Goal: Task Accomplishment & Management: Use online tool/utility

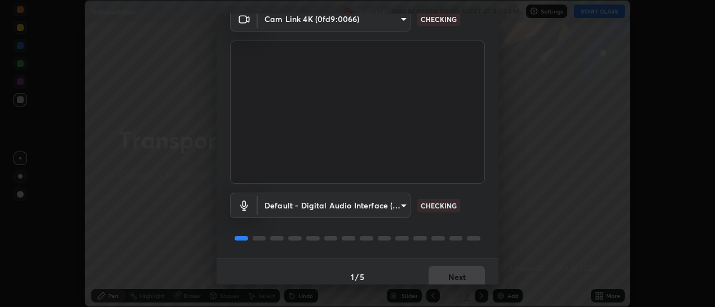
scroll to position [63, 0]
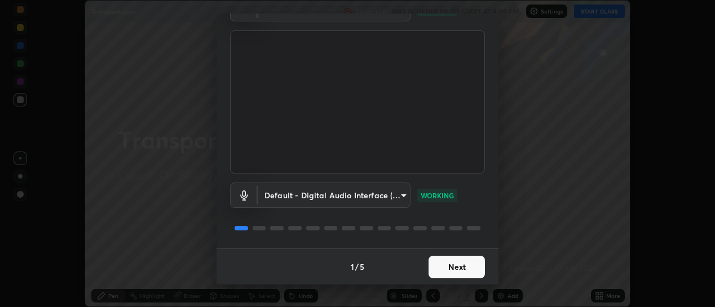
click at [454, 267] on button "Next" at bounding box center [456, 267] width 56 height 23
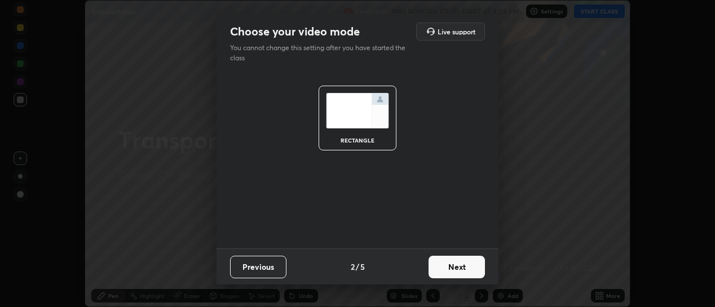
scroll to position [0, 0]
click at [460, 264] on button "Next" at bounding box center [456, 267] width 56 height 23
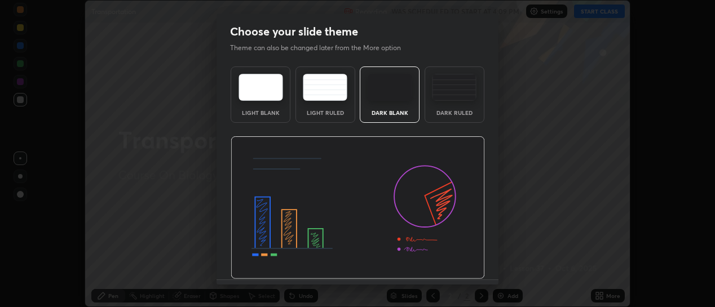
scroll to position [31, 0]
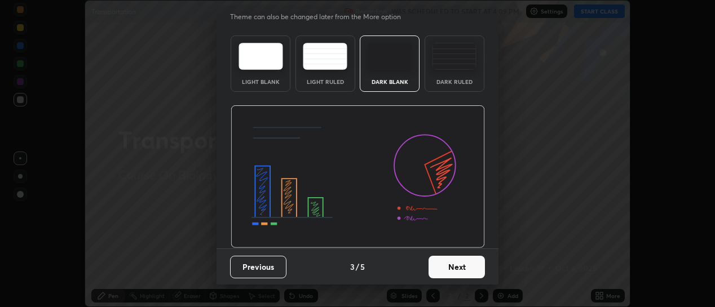
click at [458, 268] on button "Next" at bounding box center [456, 267] width 56 height 23
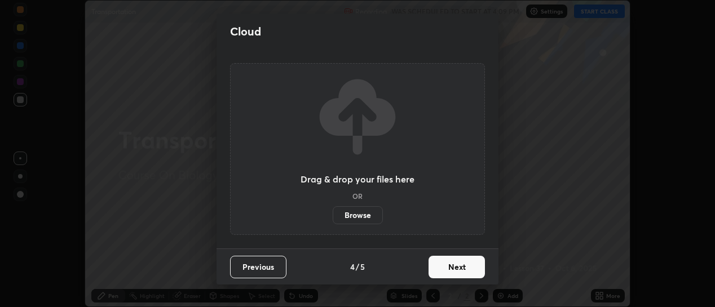
click at [454, 266] on button "Next" at bounding box center [456, 267] width 56 height 23
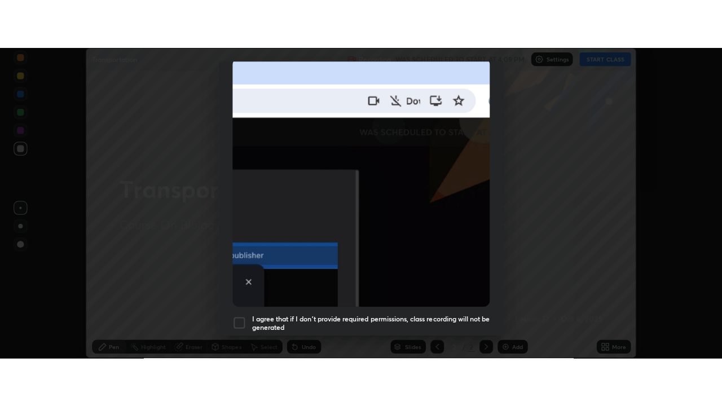
scroll to position [293, 0]
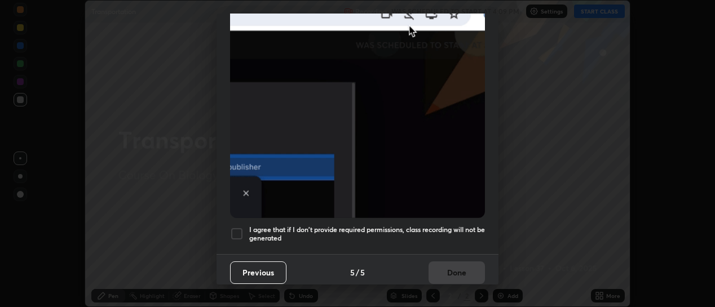
click at [236, 229] on div at bounding box center [237, 234] width 14 height 14
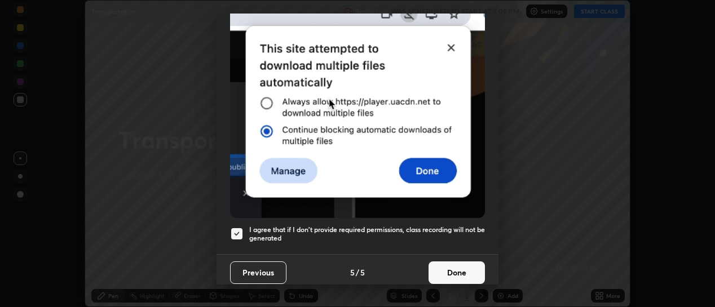
click at [456, 266] on button "Done" at bounding box center [456, 273] width 56 height 23
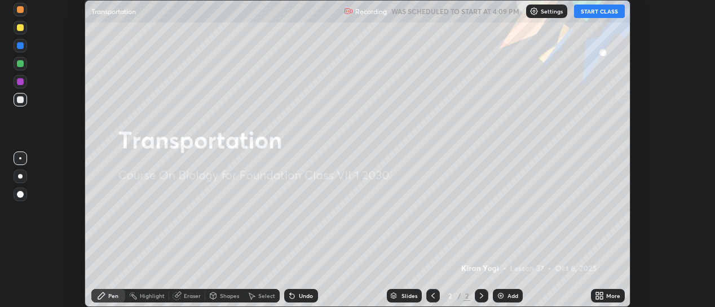
click at [605, 12] on button "START CLASS" at bounding box center [599, 12] width 51 height 14
click at [507, 295] on div "Add" at bounding box center [512, 296] width 11 height 6
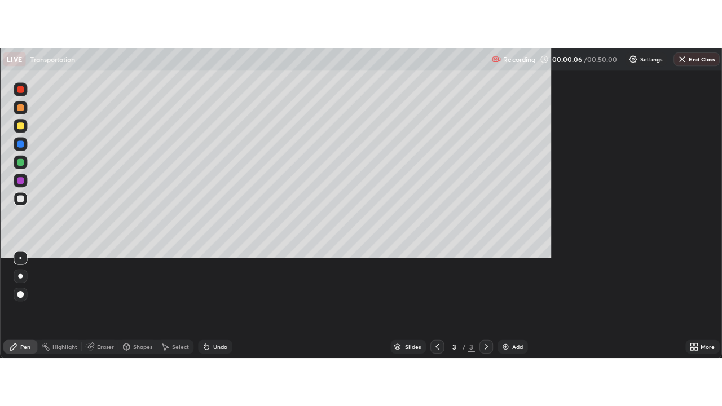
scroll to position [406, 722]
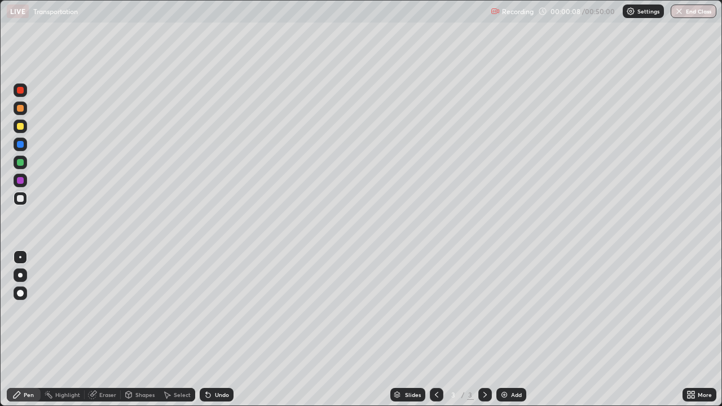
click at [97, 307] on div "Eraser" at bounding box center [103, 395] width 36 height 14
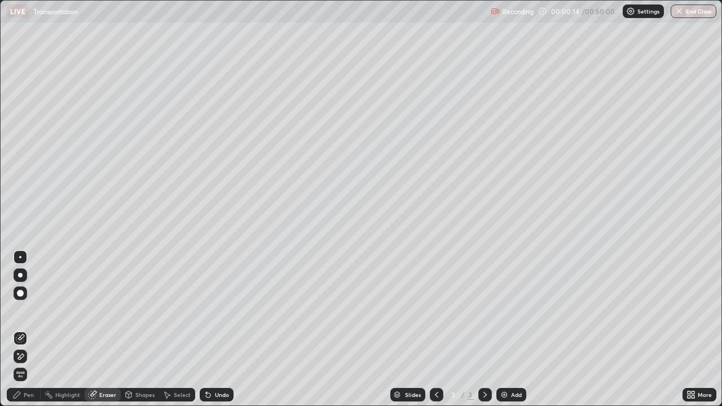
click at [20, 307] on span "Erase all" at bounding box center [20, 374] width 12 height 7
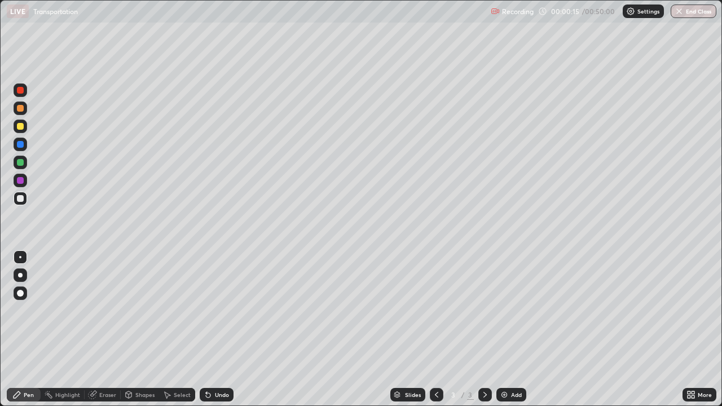
click at [32, 307] on div "Pen" at bounding box center [29, 395] width 10 height 6
click at [397, 307] on icon at bounding box center [397, 396] width 6 height 2
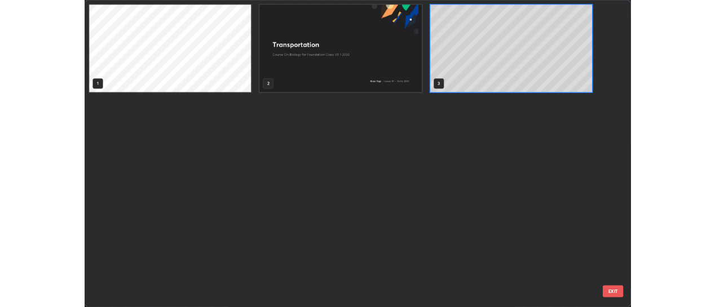
scroll to position [401, 715]
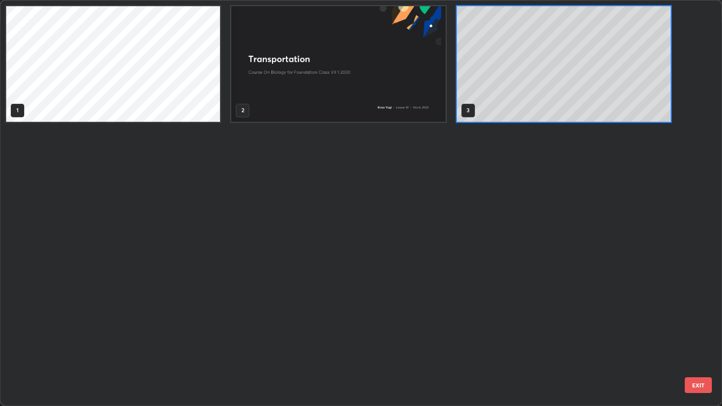
click at [690, 307] on button "EXIT" at bounding box center [697, 385] width 27 height 16
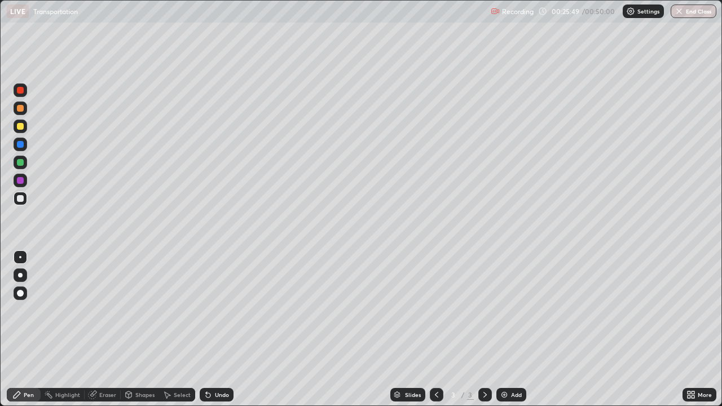
click at [698, 307] on div "More" at bounding box center [699, 395] width 34 height 14
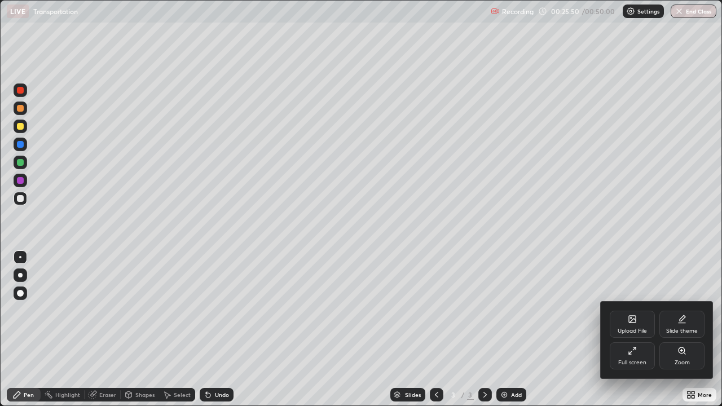
click at [632, 307] on div "Upload File" at bounding box center [631, 331] width 29 height 6
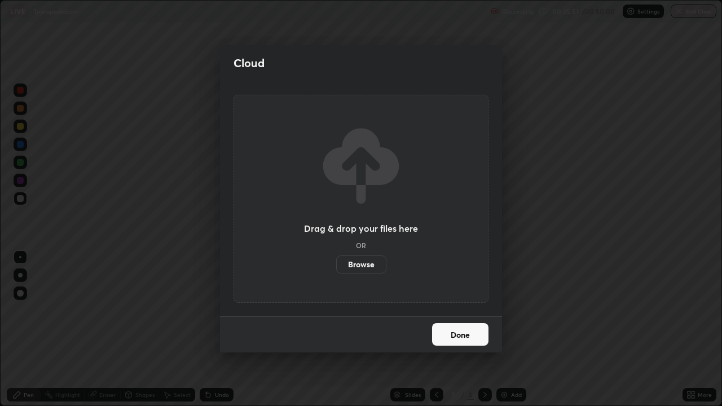
click at [369, 268] on label "Browse" at bounding box center [361, 264] width 50 height 18
click at [336, 268] on input "Browse" at bounding box center [336, 264] width 0 height 18
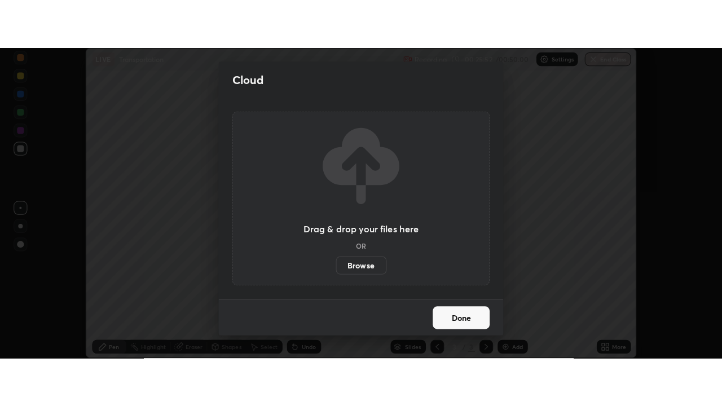
scroll to position [56064, 55657]
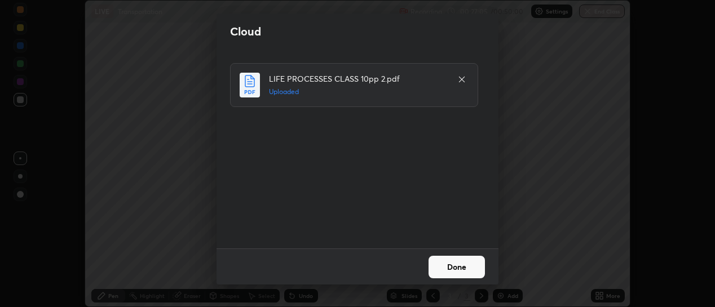
click at [438, 266] on button "Done" at bounding box center [456, 267] width 56 height 23
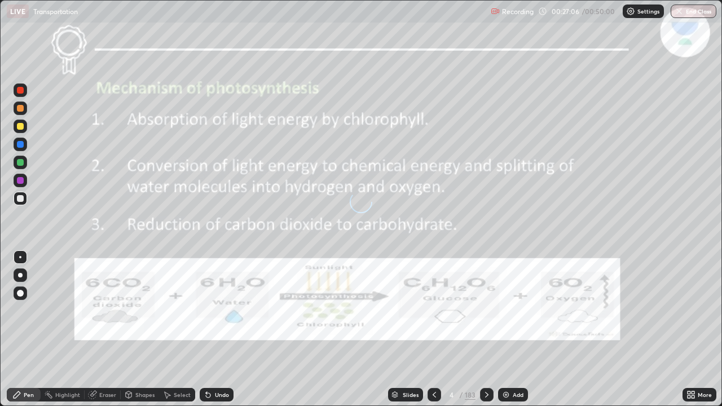
scroll to position [406, 722]
click at [399, 307] on div "Slides" at bounding box center [405, 395] width 35 height 14
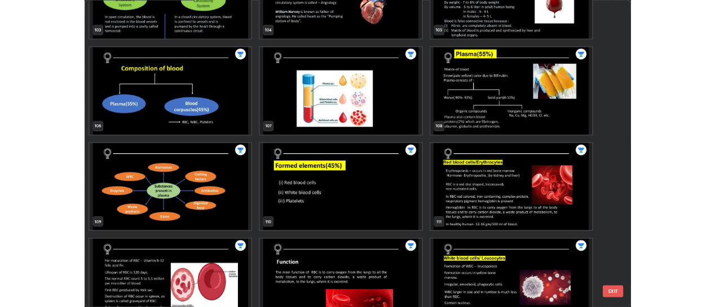
scroll to position [4376, 0]
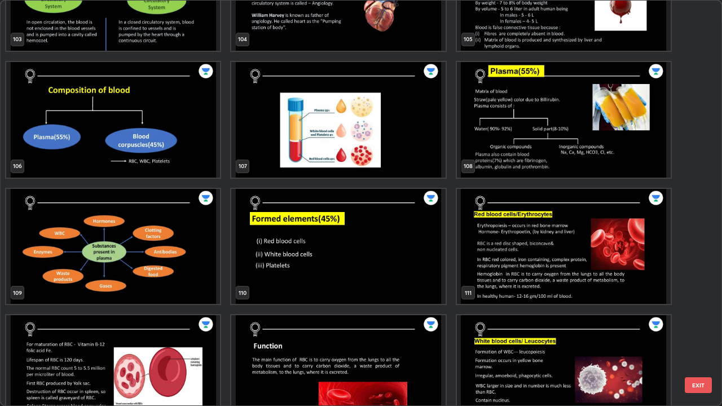
click at [536, 270] on img "grid" at bounding box center [564, 247] width 214 height 116
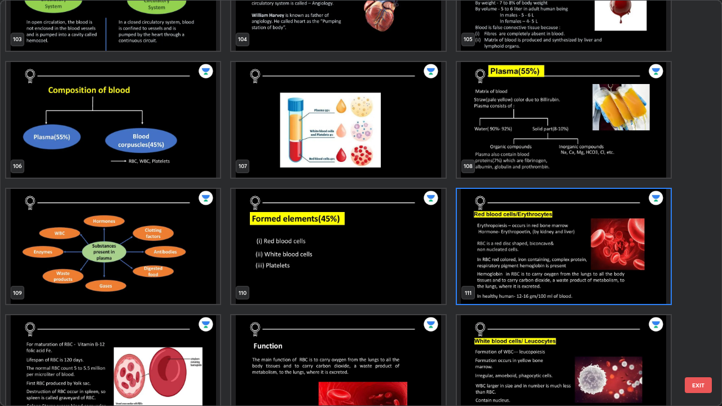
click at [534, 271] on img "grid" at bounding box center [564, 247] width 214 height 116
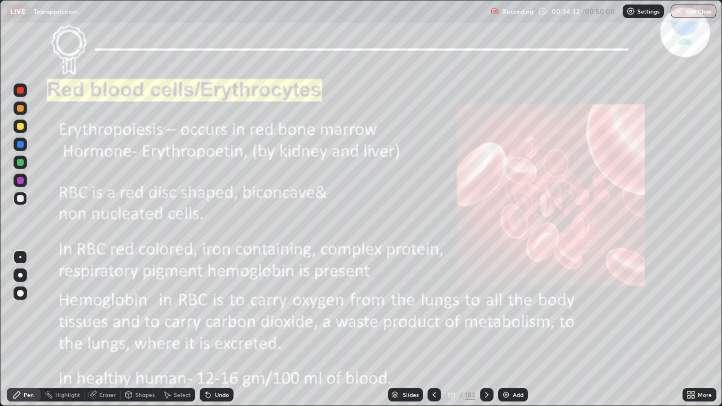
click at [0, 299] on div "Setting up your live class" at bounding box center [361, 203] width 722 height 406
click at [94, 307] on icon at bounding box center [93, 394] width 6 height 6
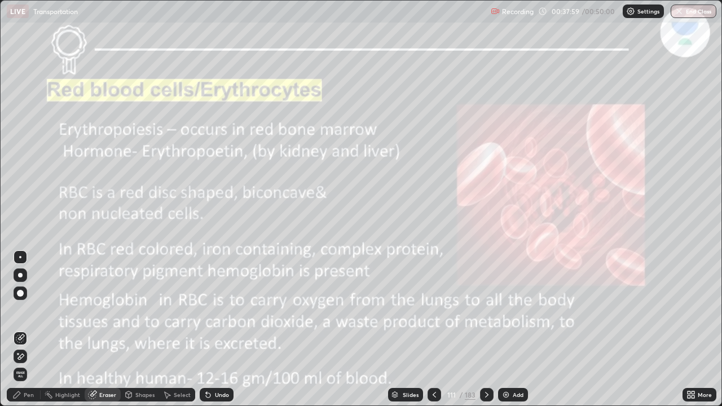
click at [20, 307] on span "Erase all" at bounding box center [20, 374] width 12 height 7
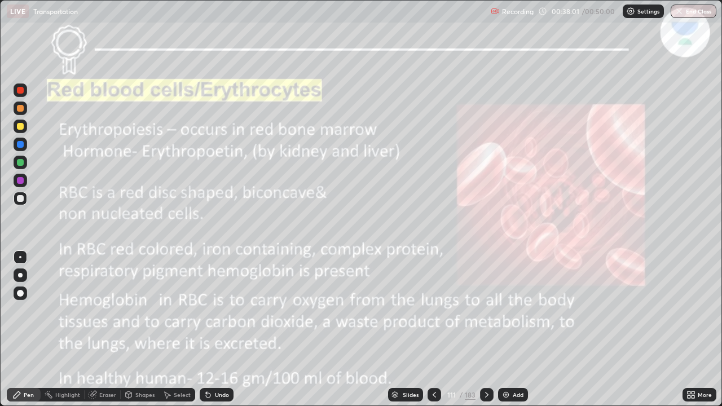
click at [20, 109] on div at bounding box center [20, 108] width 7 height 7
click at [693, 17] on button "End Class" at bounding box center [693, 12] width 45 height 14
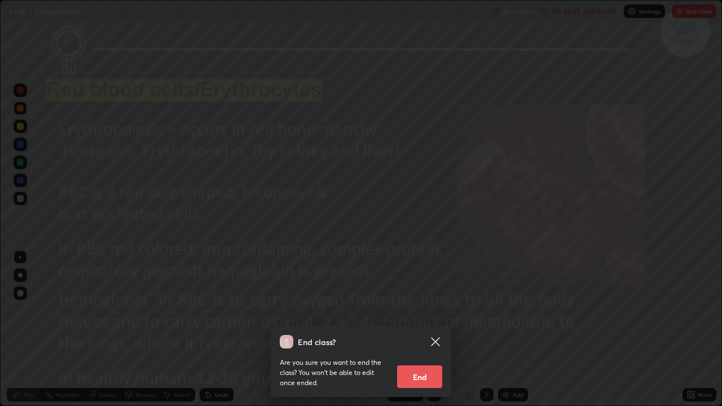
click at [427, 307] on button "End" at bounding box center [419, 376] width 45 height 23
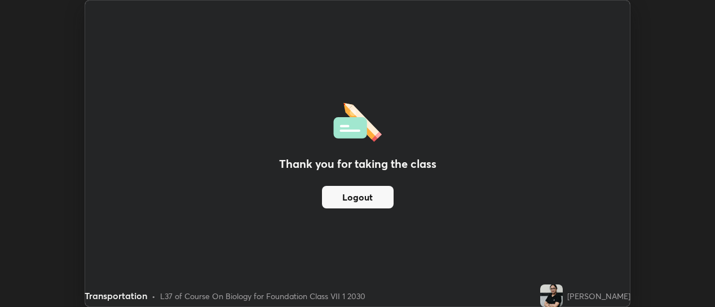
scroll to position [56064, 55657]
